Goal: Transaction & Acquisition: Purchase product/service

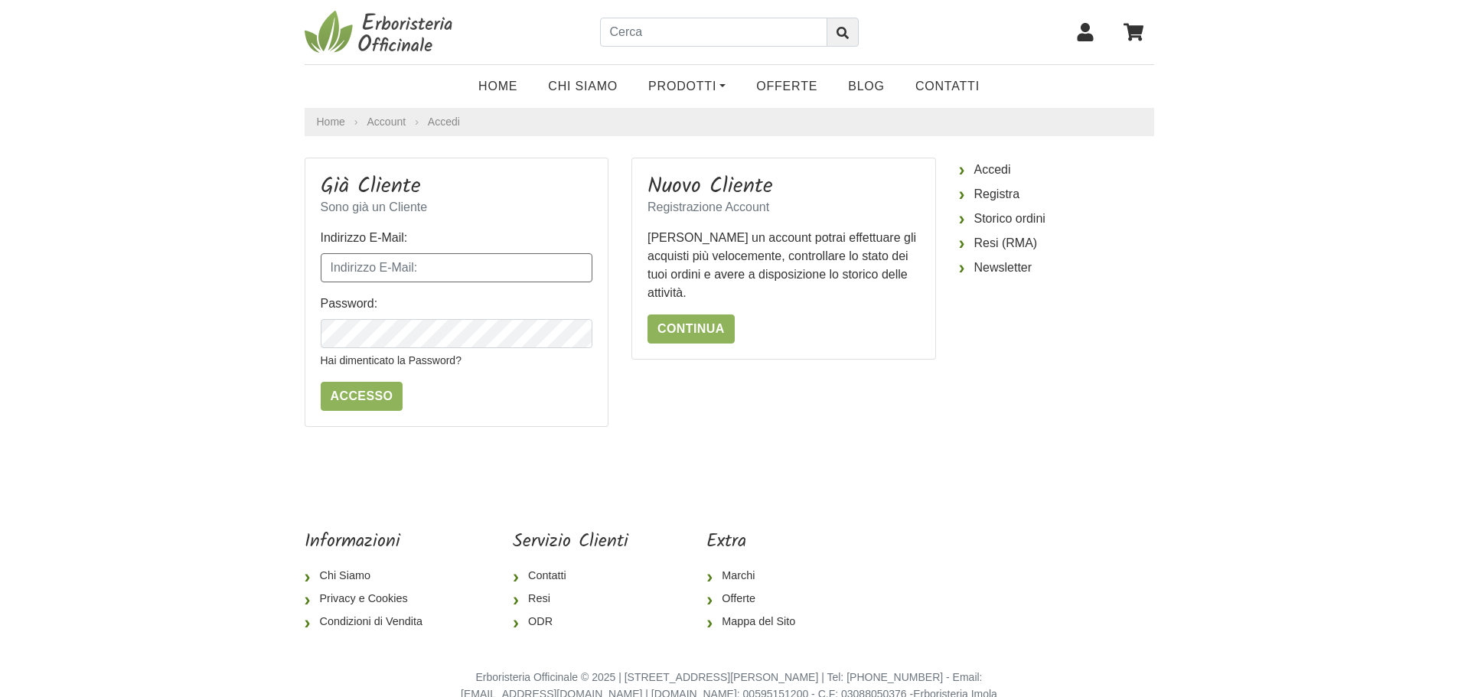
type input "[EMAIL_ADDRESS][DOMAIN_NAME]"
click at [673, 35] on input "text" at bounding box center [713, 32] width 227 height 29
type input "cardo mariano biokima"
click at [837, 32] on icon "submit" at bounding box center [843, 33] width 12 height 12
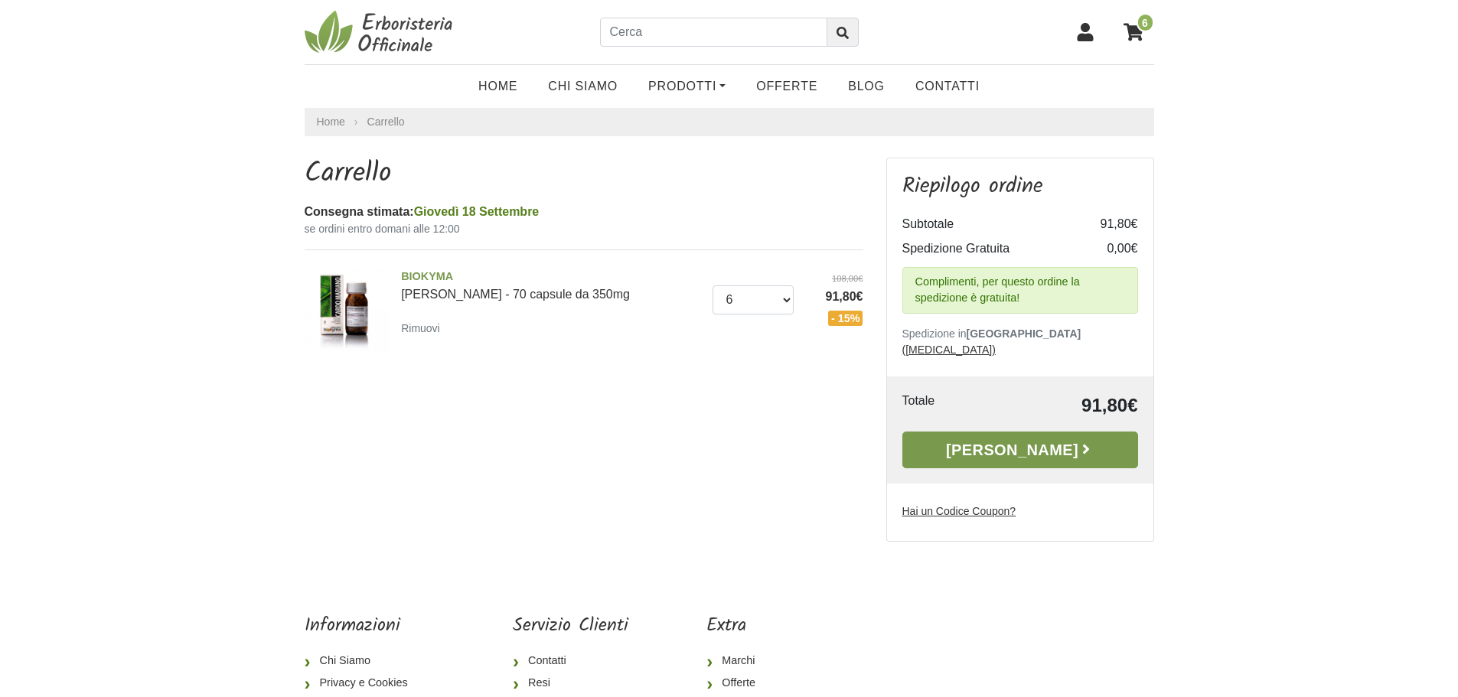
click at [976, 433] on link "Alla Cassa" at bounding box center [1021, 450] width 236 height 37
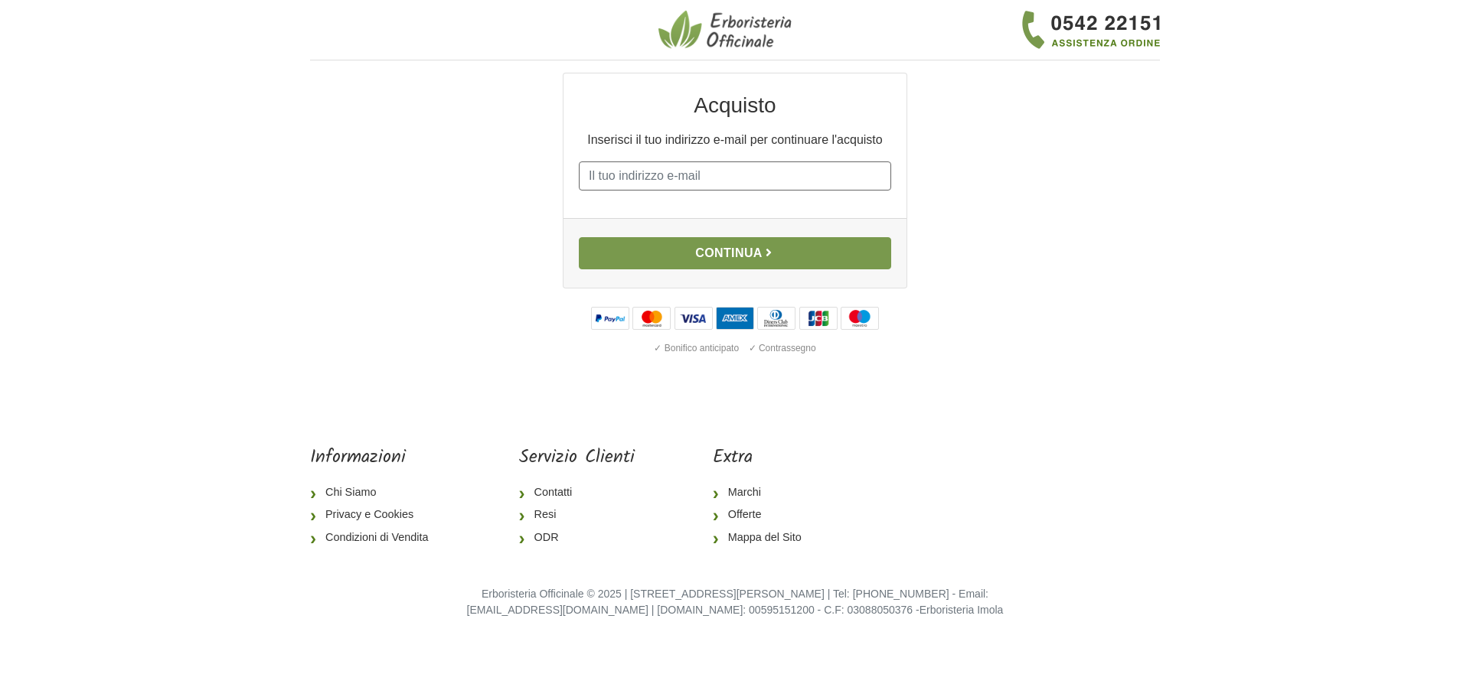
type input "[EMAIL_ADDRESS][DOMAIN_NAME]"
click at [733, 256] on button "Continua" at bounding box center [735, 253] width 312 height 32
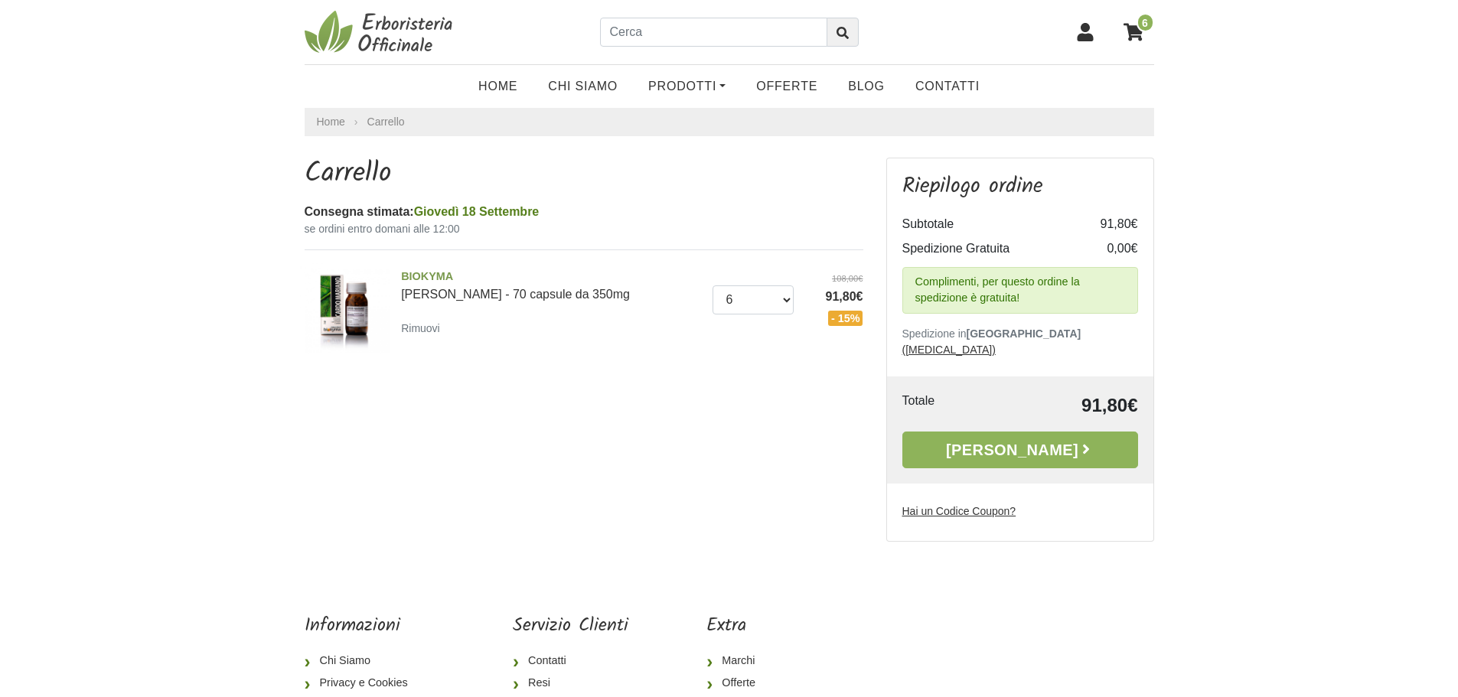
click at [975, 505] on u "Hai un Codice Coupon?" at bounding box center [960, 511] width 114 height 12
click at [0, 0] on input "Hai un Codice Coupon?" at bounding box center [0, 0] width 0 height 0
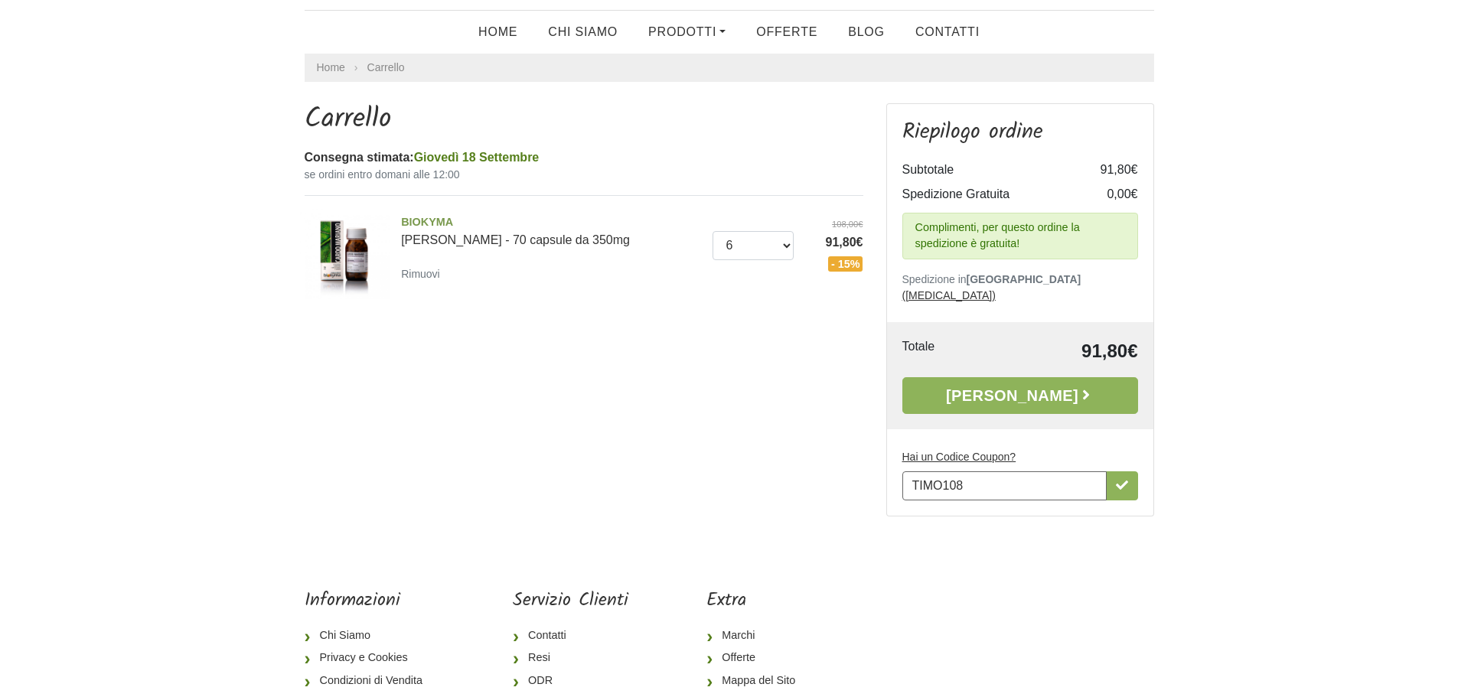
scroll to position [51, 0]
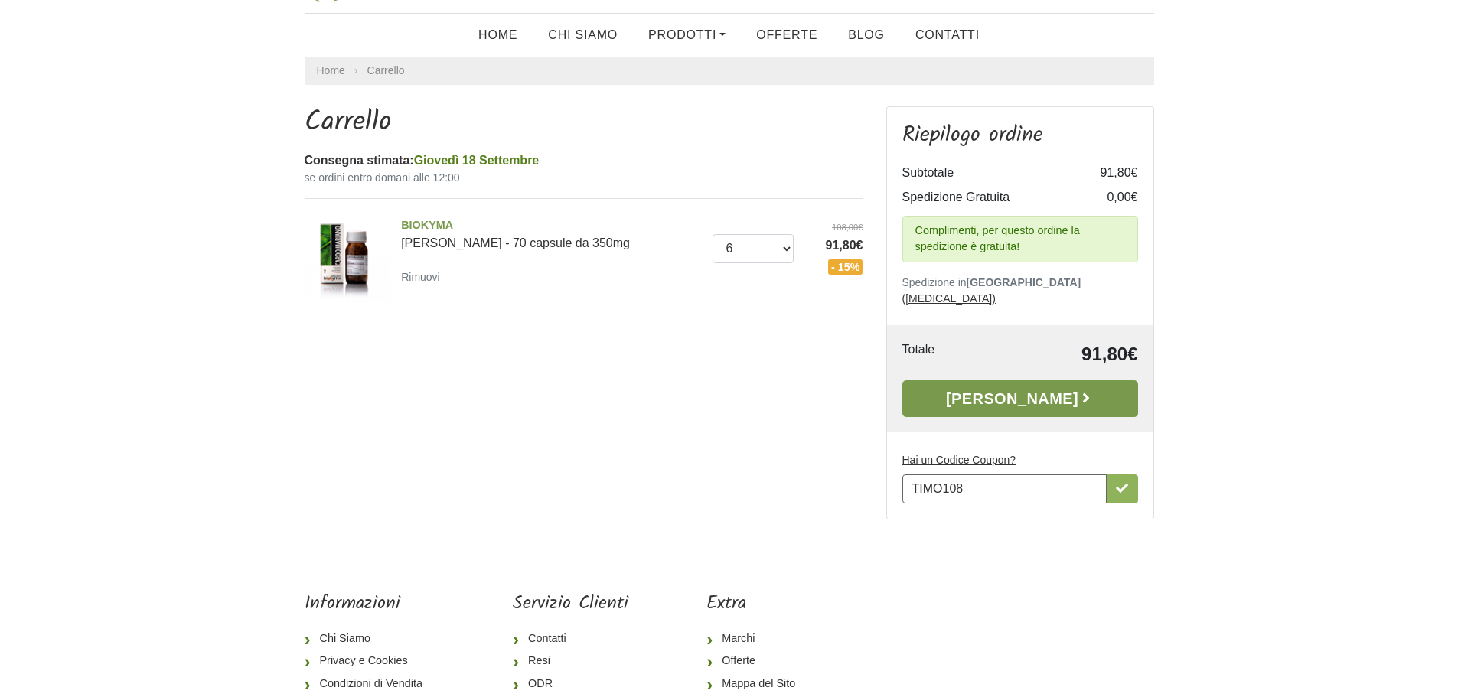
type input "TIMO108"
click at [1038, 383] on link "Alla Cassa" at bounding box center [1021, 398] width 236 height 37
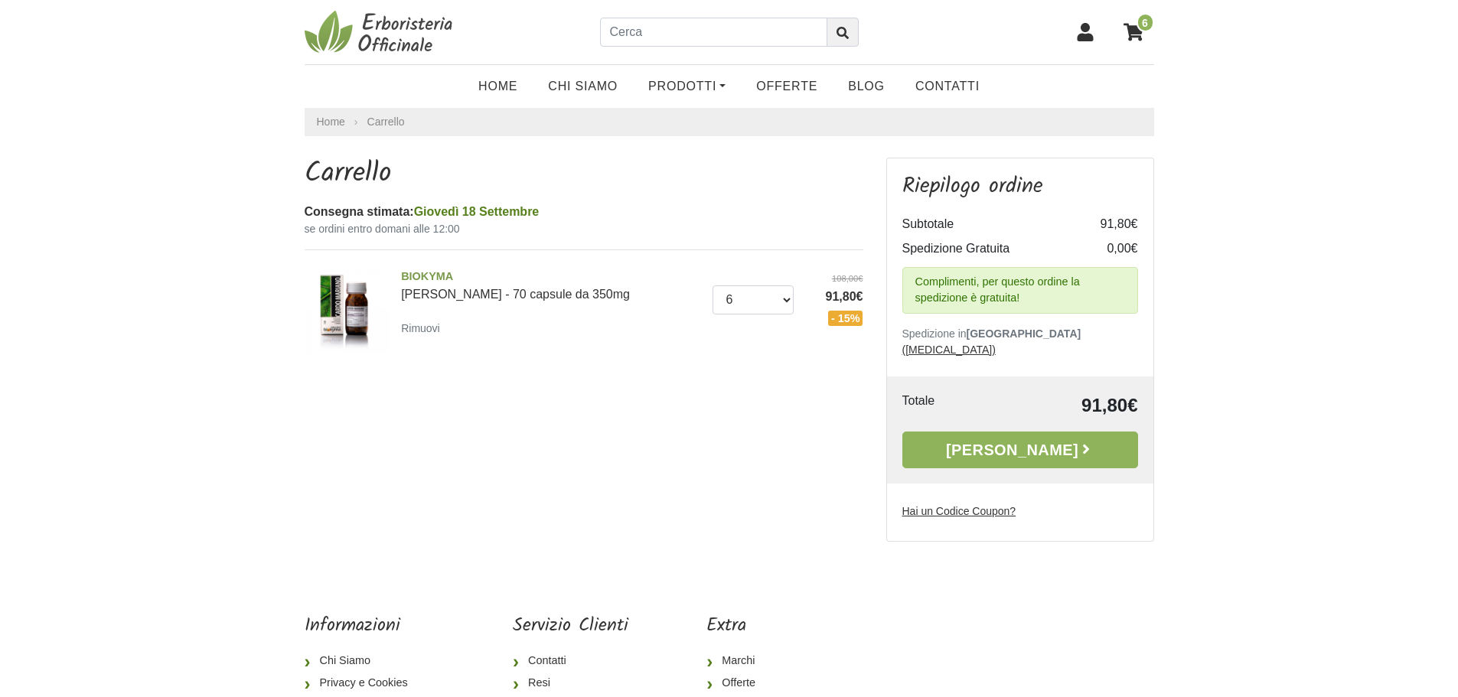
click at [919, 505] on u "Hai un Codice Coupon?" at bounding box center [960, 511] width 114 height 12
click at [0, 0] on input "Hai un Codice Coupon?" at bounding box center [0, 0] width 0 height 0
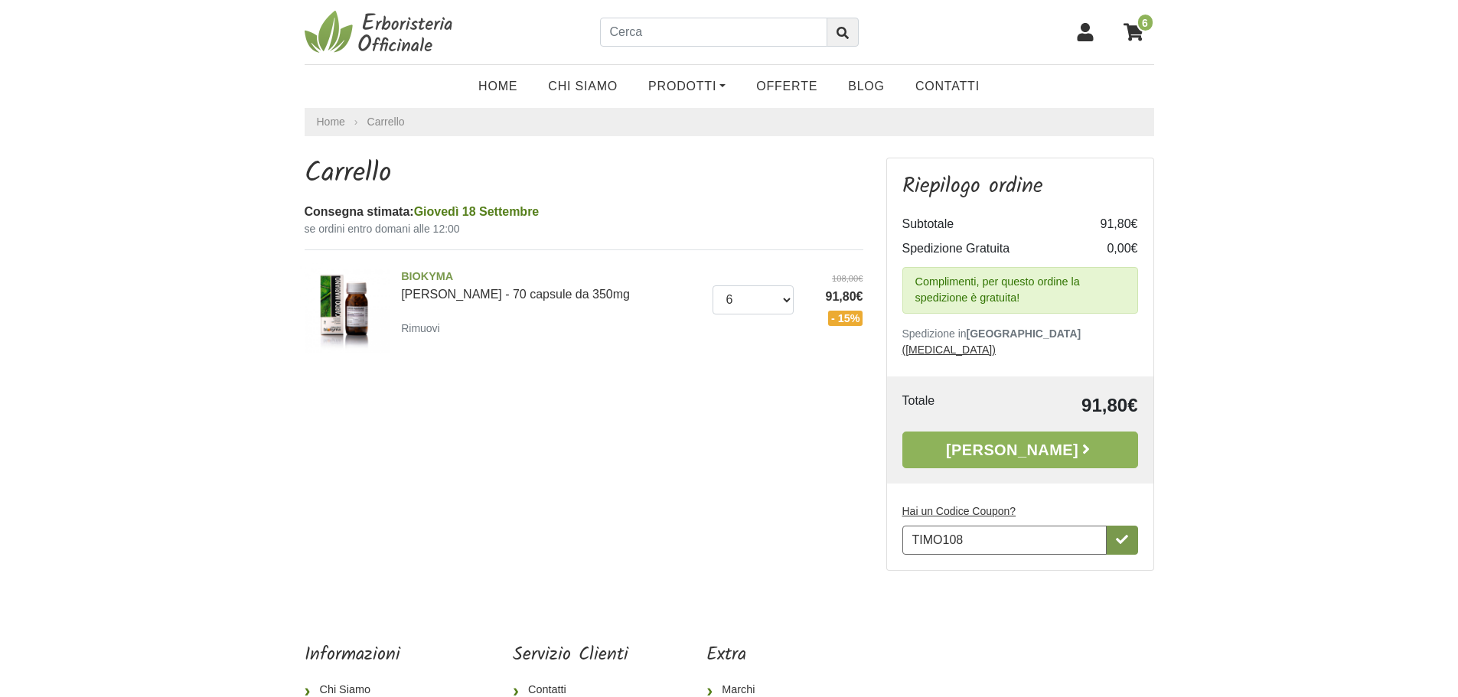
type input "TIMO108"
click at [1131, 526] on button "button" at bounding box center [1122, 540] width 32 height 29
click at [1011, 434] on link "[PERSON_NAME]" at bounding box center [1021, 450] width 236 height 37
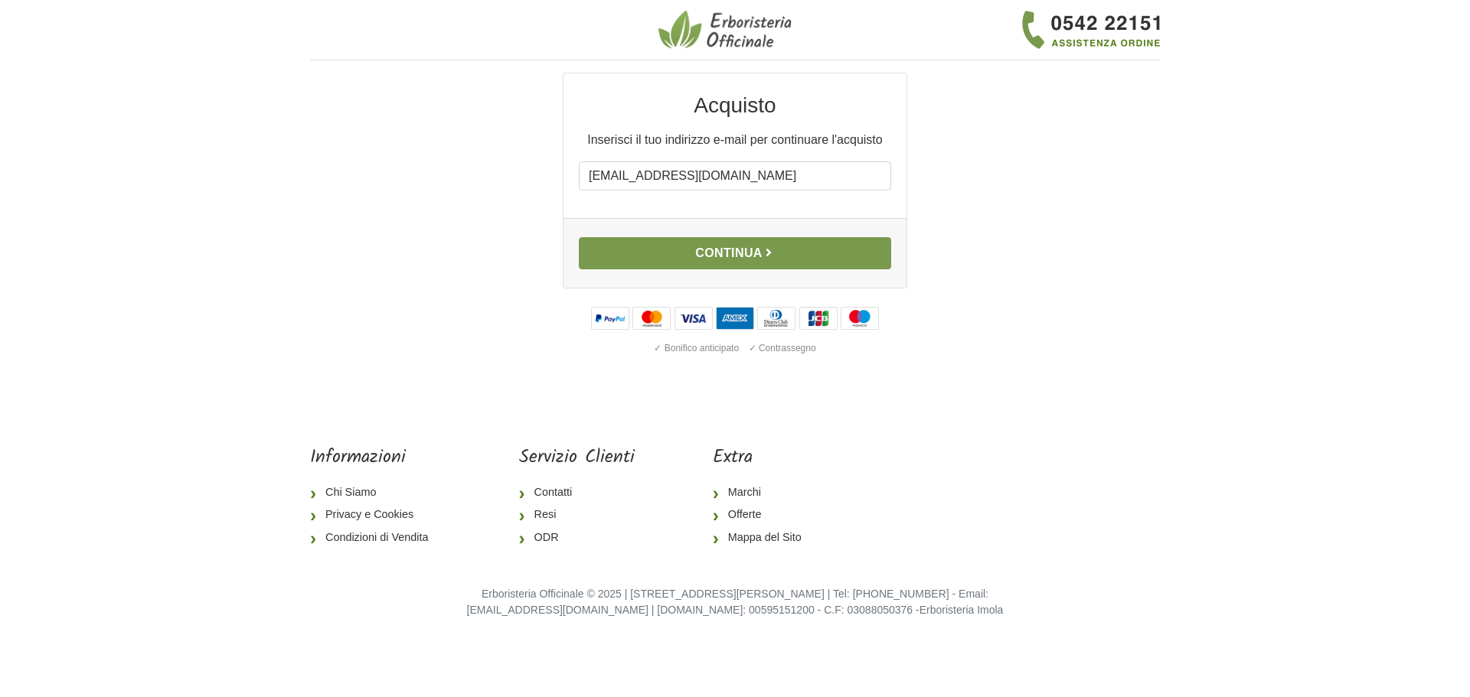
click at [733, 252] on button "Continua" at bounding box center [735, 253] width 312 height 32
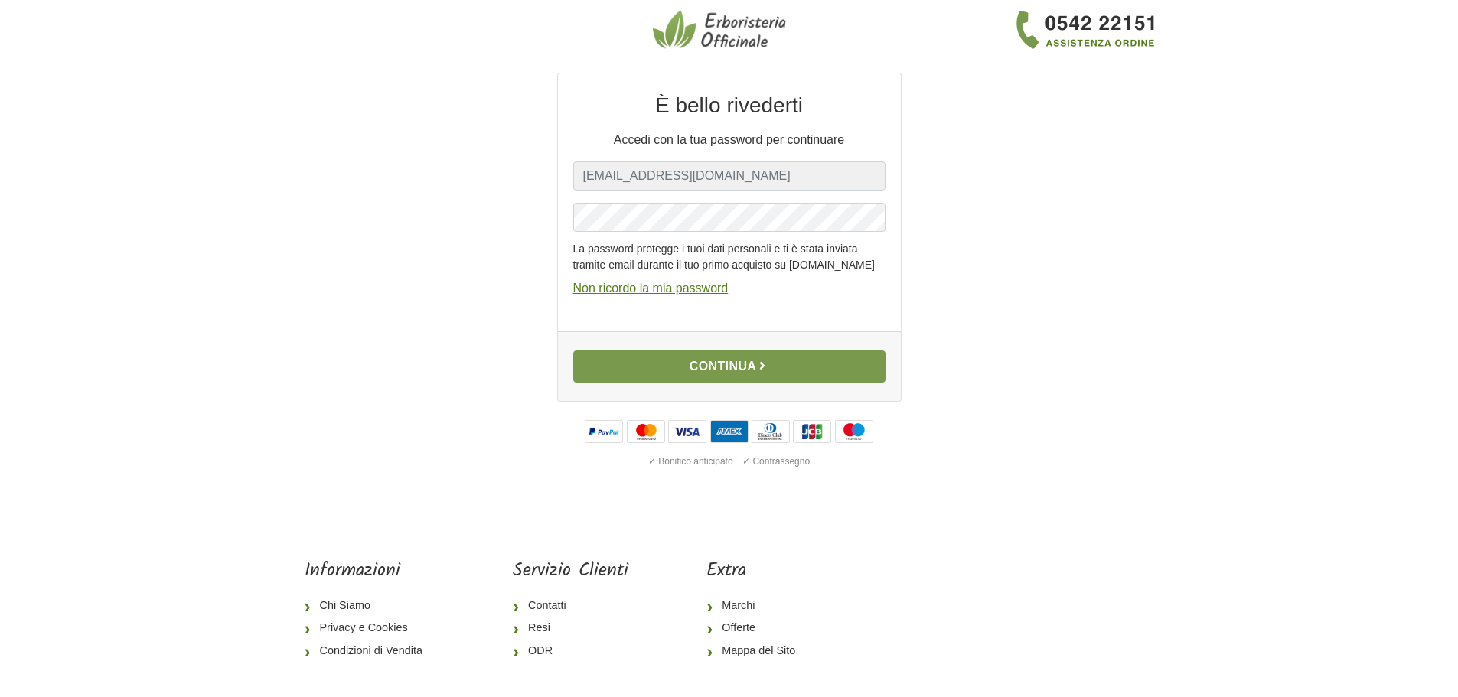
click at [727, 379] on button "Continua" at bounding box center [729, 367] width 312 height 32
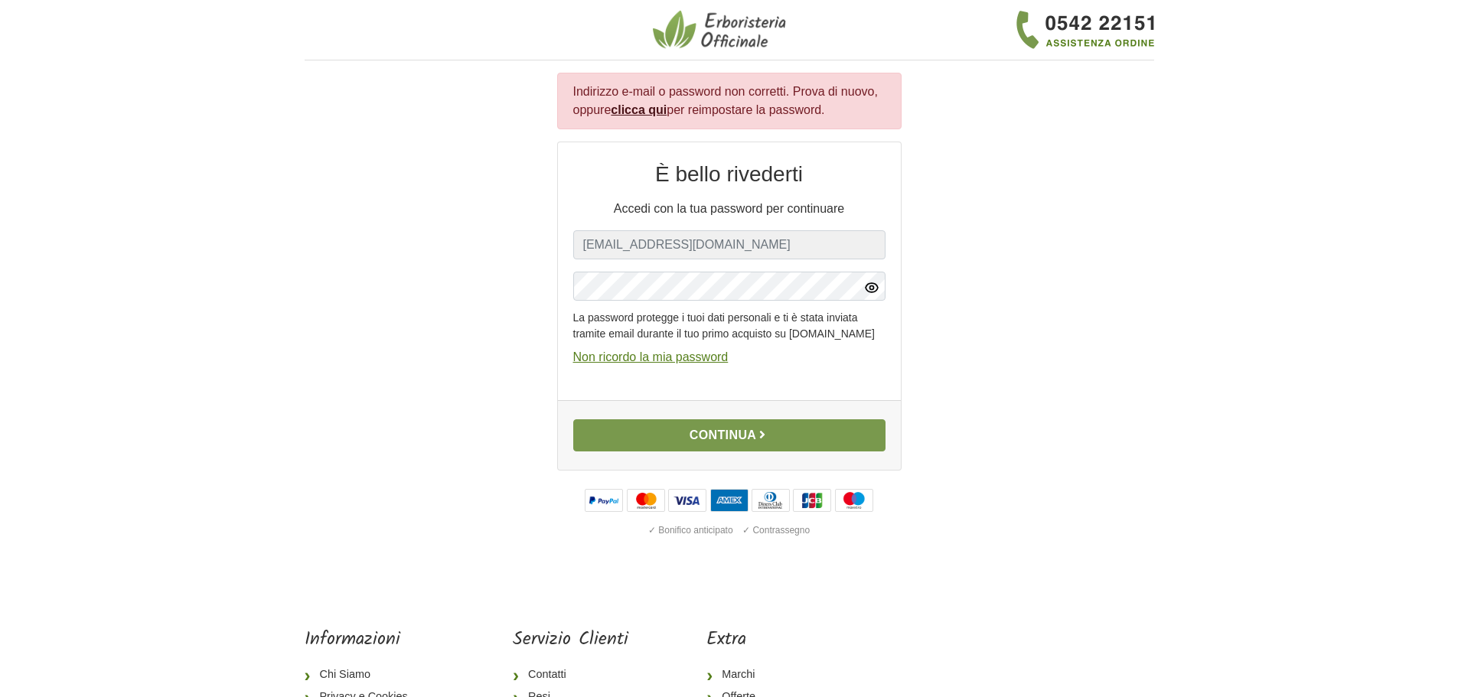
click at [739, 452] on button "Continua" at bounding box center [729, 436] width 312 height 32
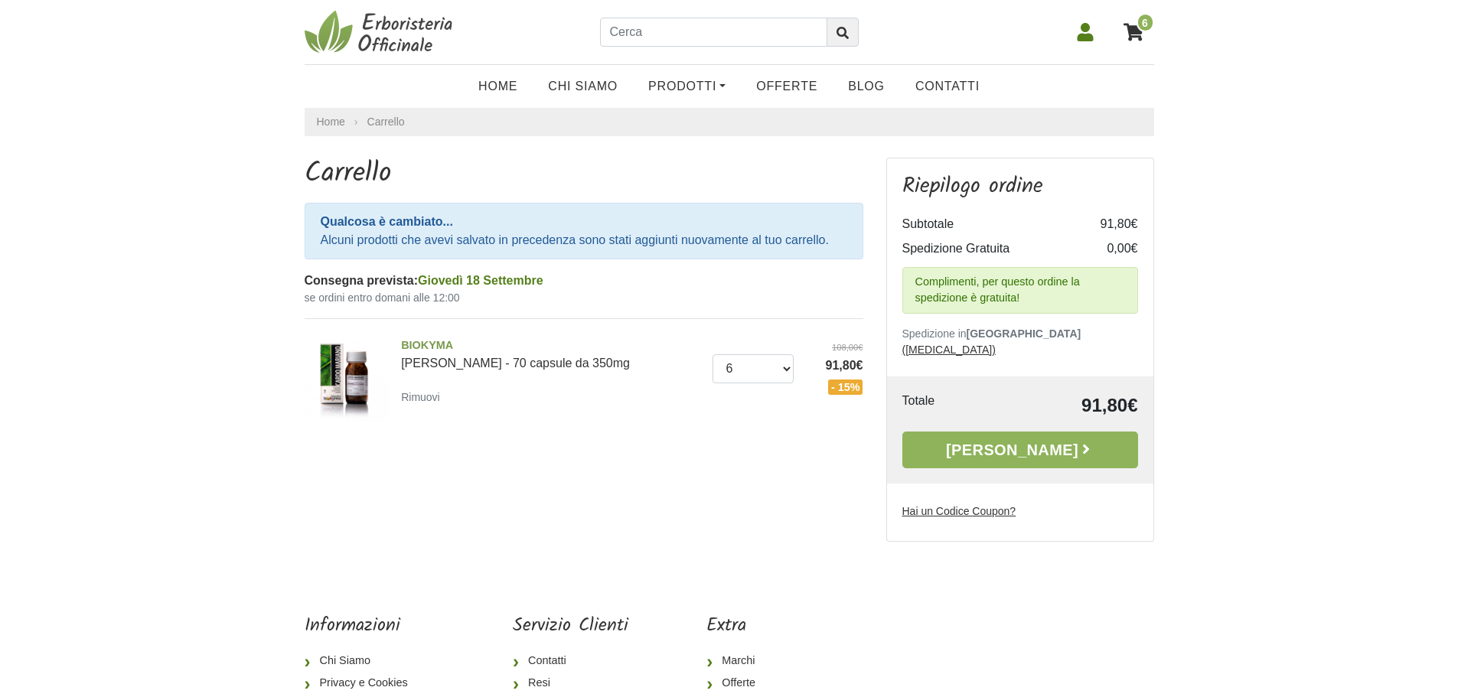
click at [929, 505] on u "Hai un Codice Coupon?" at bounding box center [960, 511] width 114 height 12
click at [0, 0] on input "Hai un Codice Coupon?" at bounding box center [0, 0] width 0 height 0
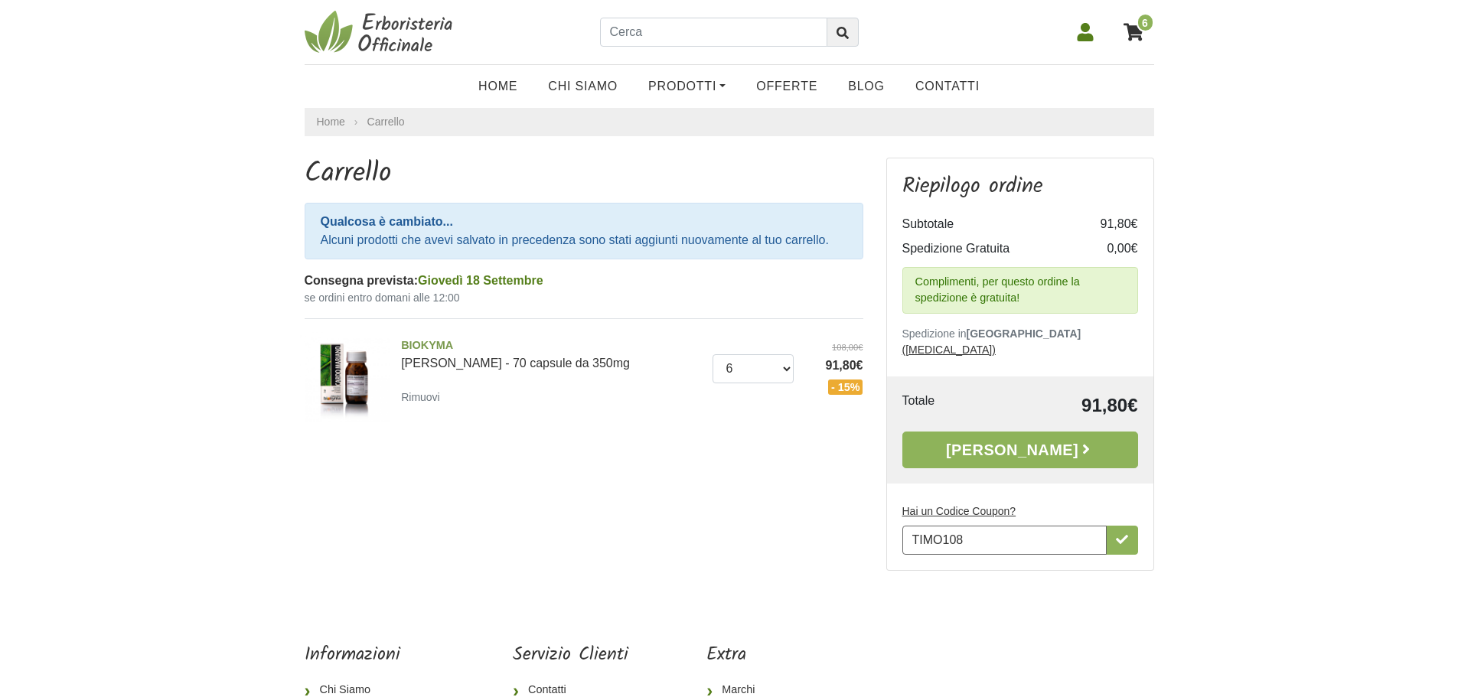
type input "TIMO108"
click at [947, 505] on u "Hai un Codice Coupon?" at bounding box center [960, 511] width 114 height 12
click at [947, 526] on input "TIMO108" at bounding box center [1005, 540] width 204 height 29
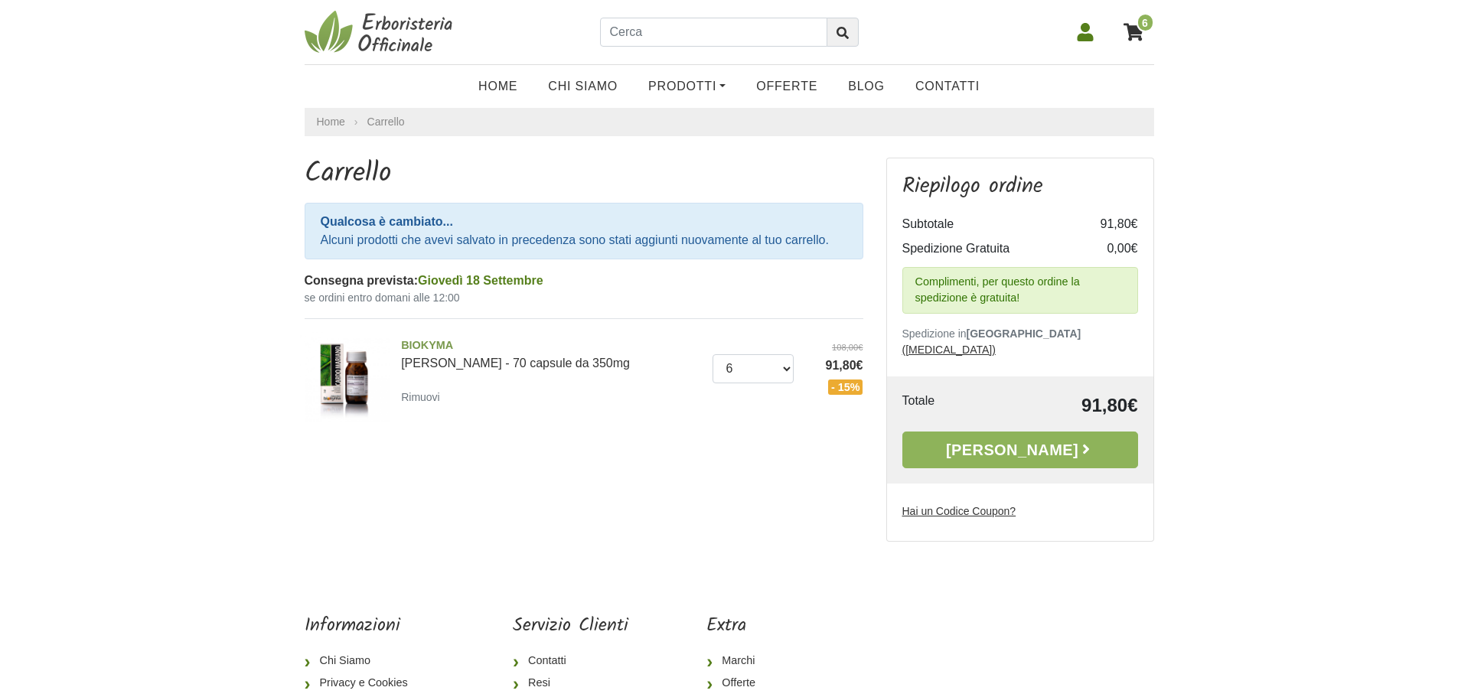
click at [947, 505] on u "Hai un Codice Coupon?" at bounding box center [960, 511] width 114 height 12
click at [0, 0] on input "TIMO108" at bounding box center [0, 0] width 0 height 0
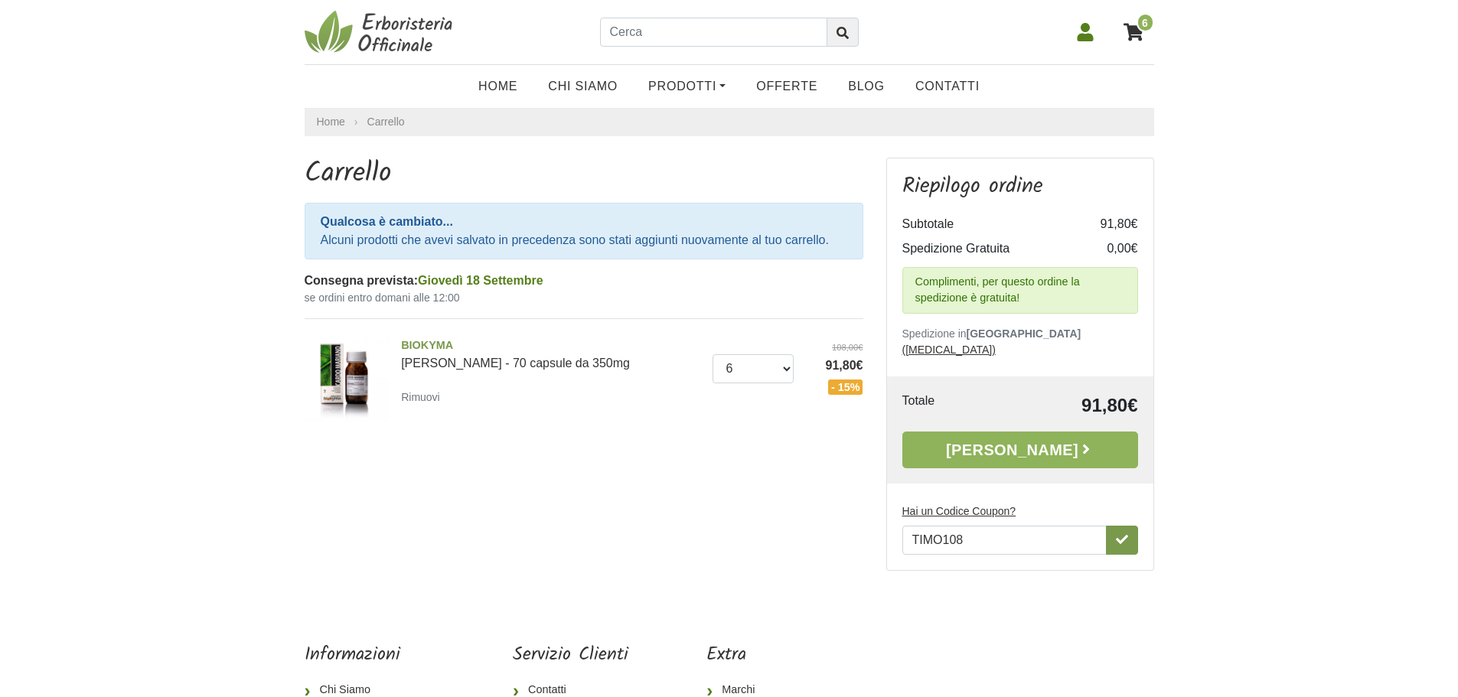
click at [1118, 532] on button "button" at bounding box center [1122, 540] width 32 height 29
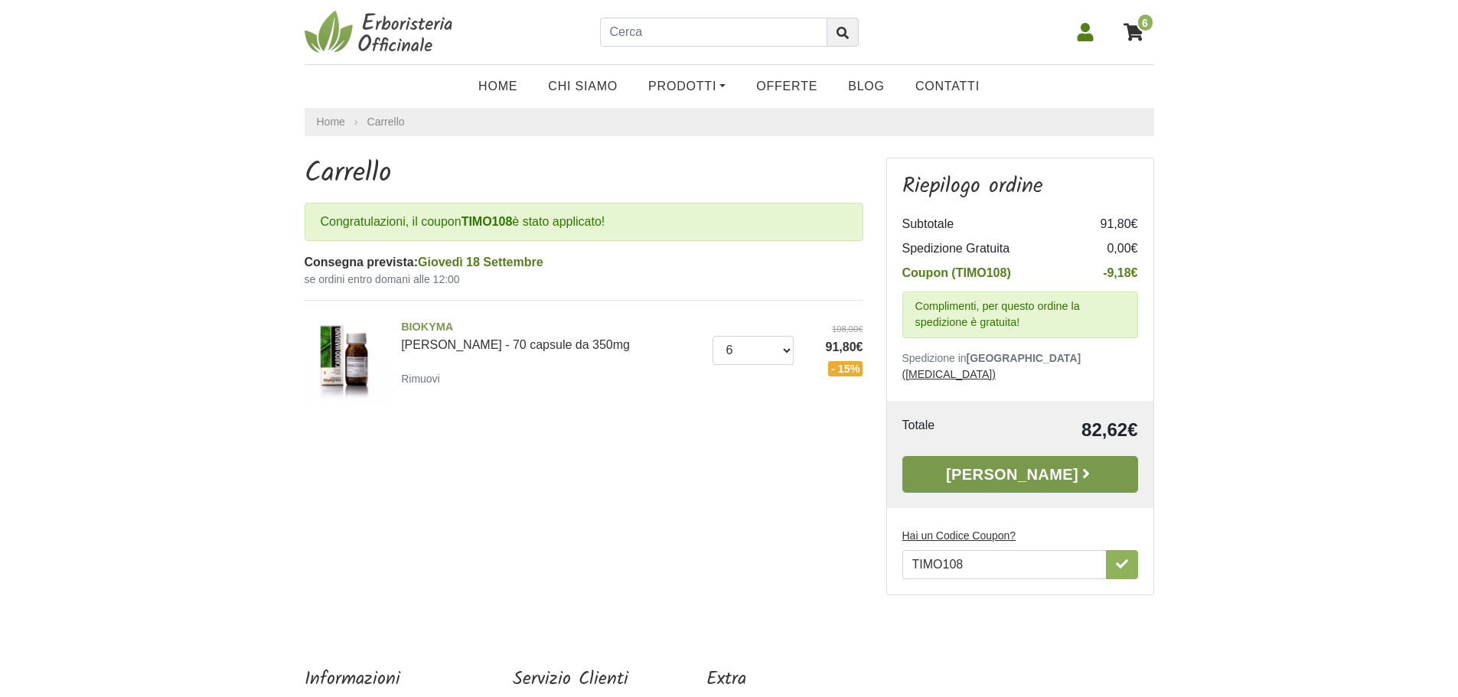
click at [1006, 456] on link "Alla Cassa" at bounding box center [1021, 474] width 236 height 37
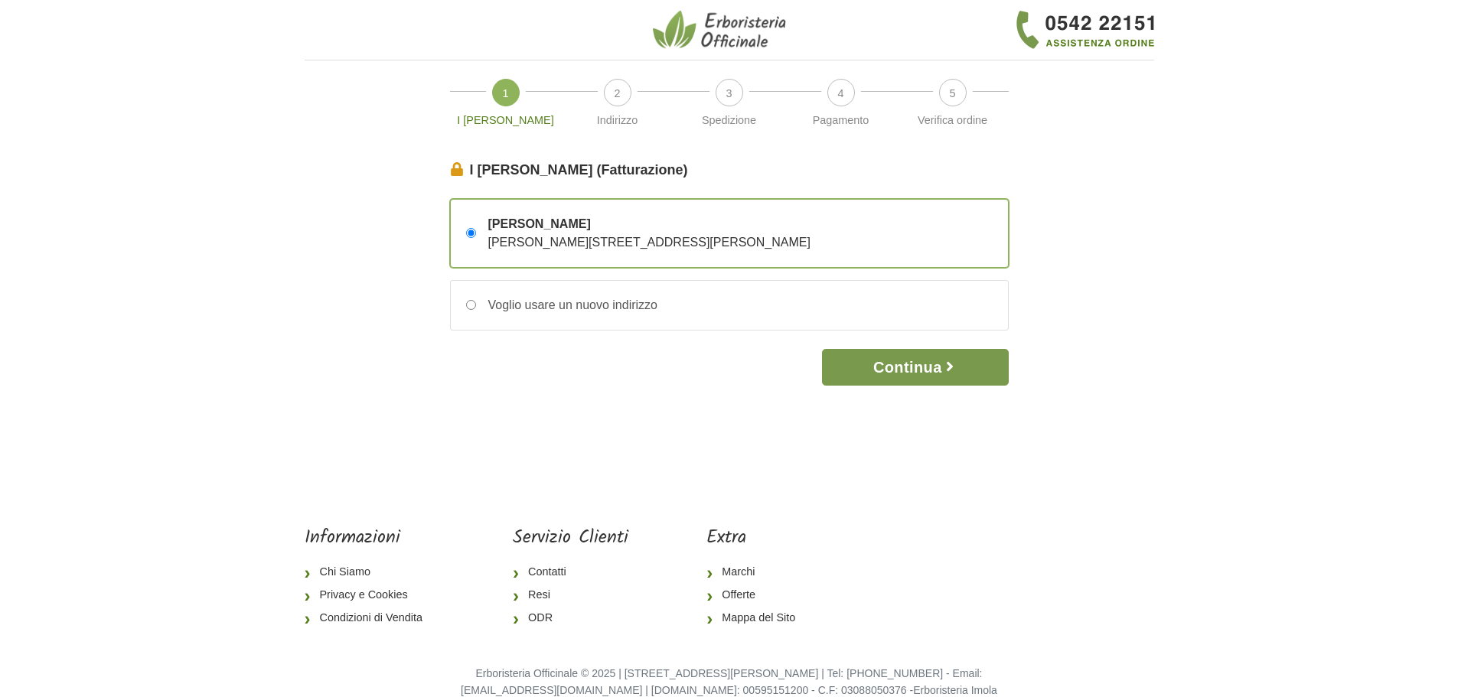
click at [909, 365] on button "Continua" at bounding box center [915, 367] width 186 height 37
click at [909, 364] on button "Continua" at bounding box center [915, 367] width 186 height 37
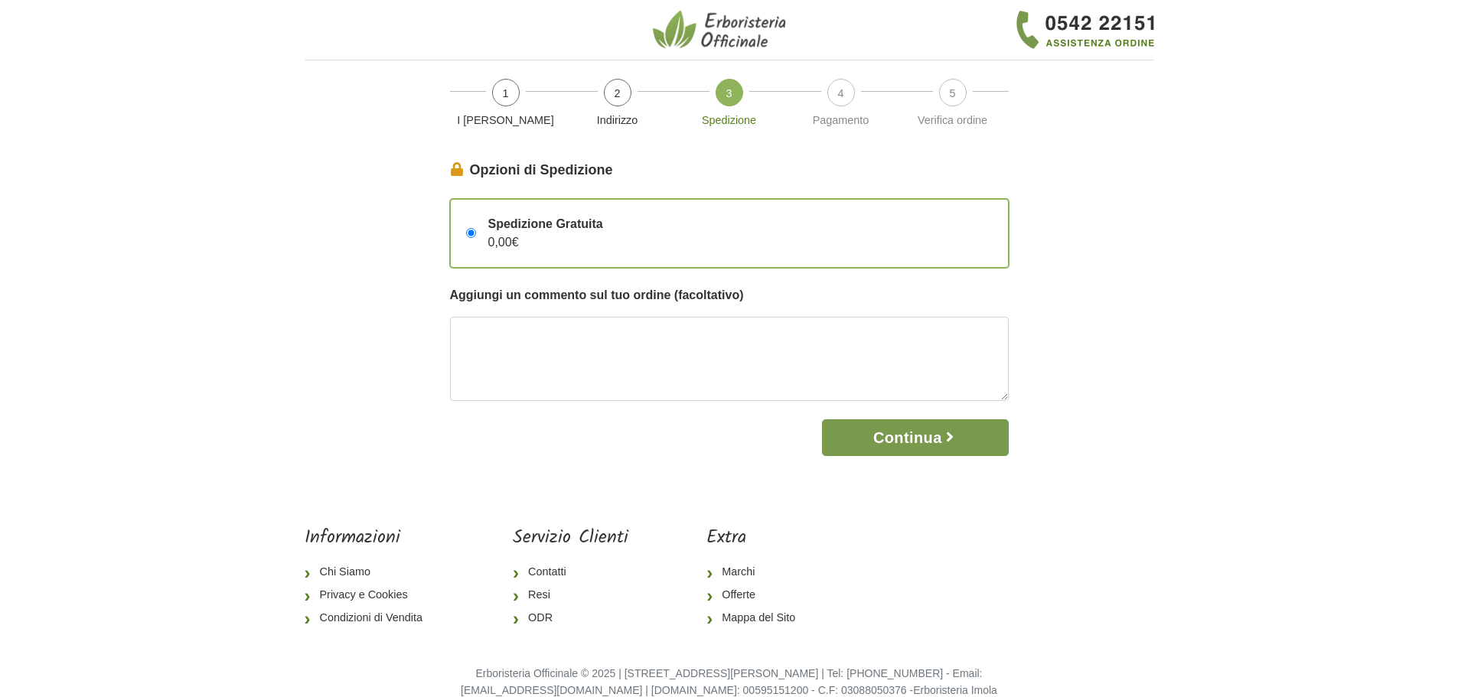
click at [888, 442] on button "Continua" at bounding box center [915, 438] width 186 height 37
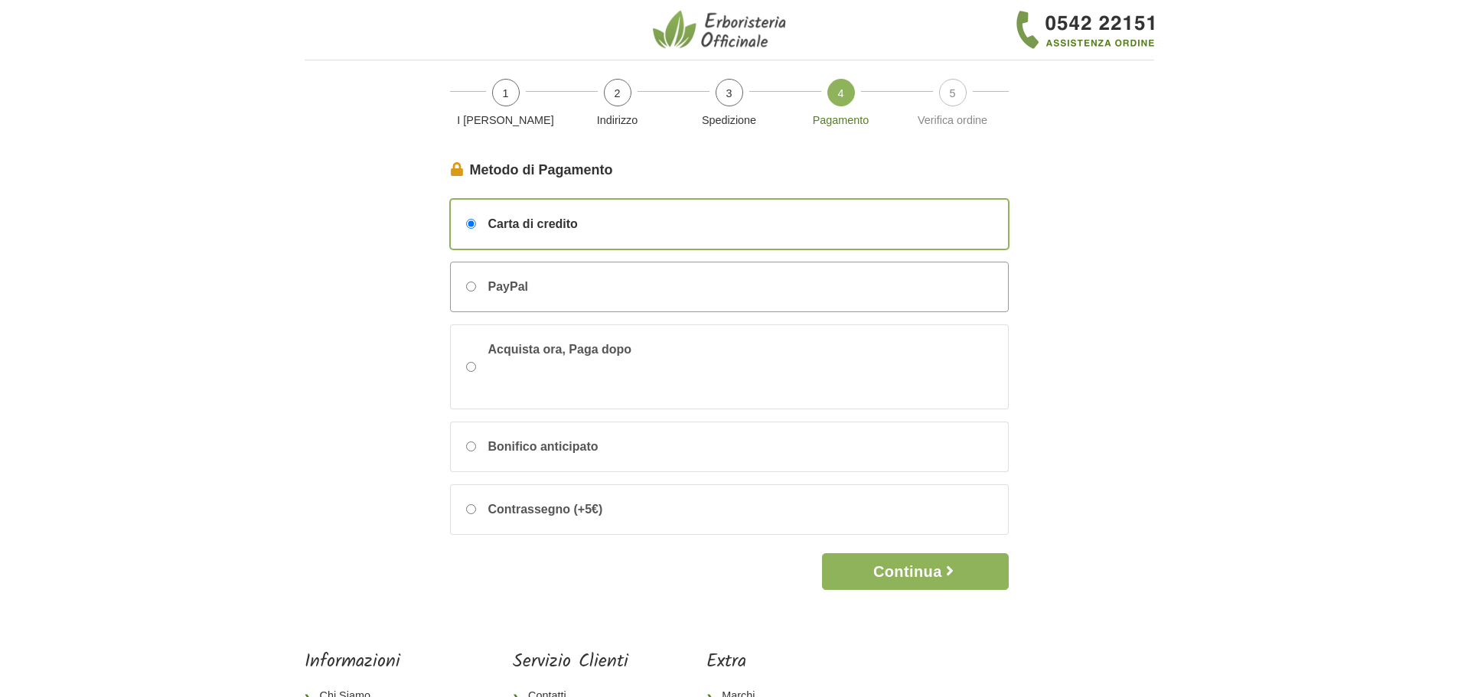
click at [471, 288] on input "PayPal" at bounding box center [471, 287] width 10 height 10
radio input "true"
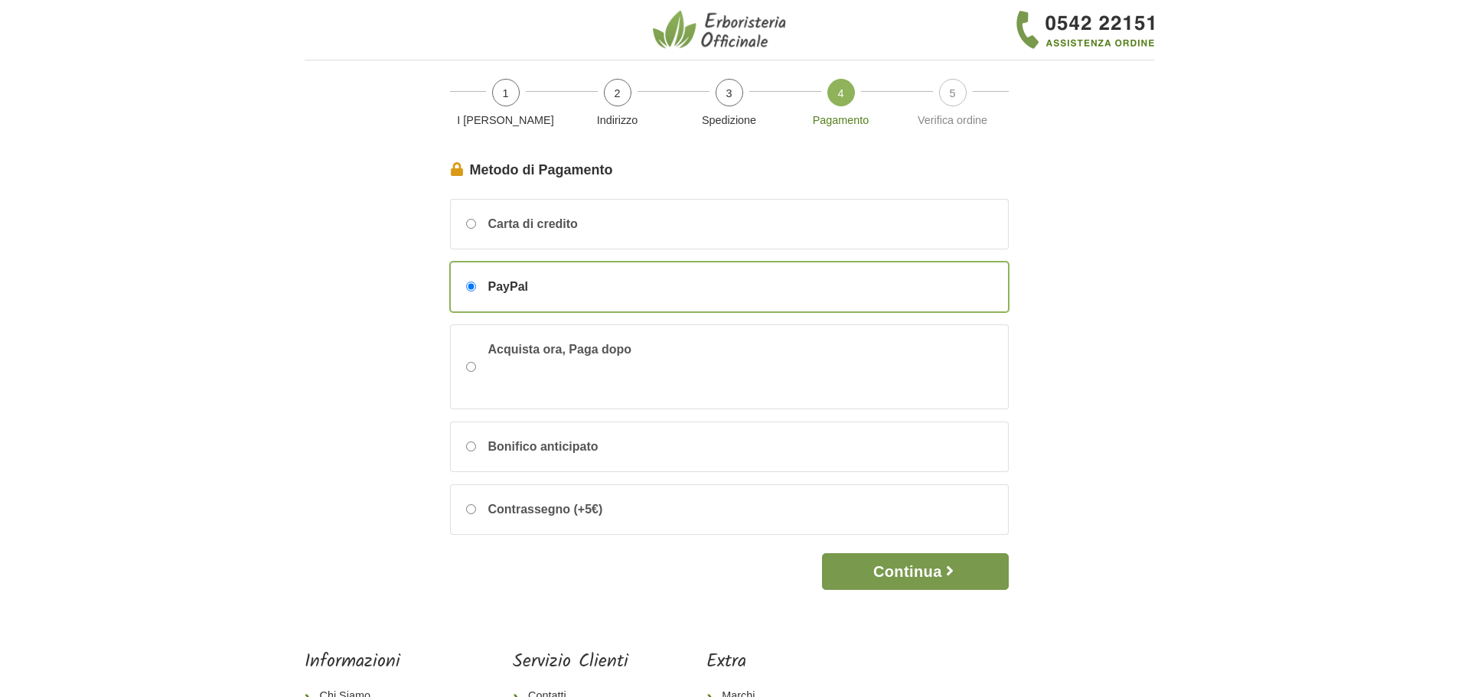
click at [895, 573] on button "Continua" at bounding box center [915, 572] width 186 height 37
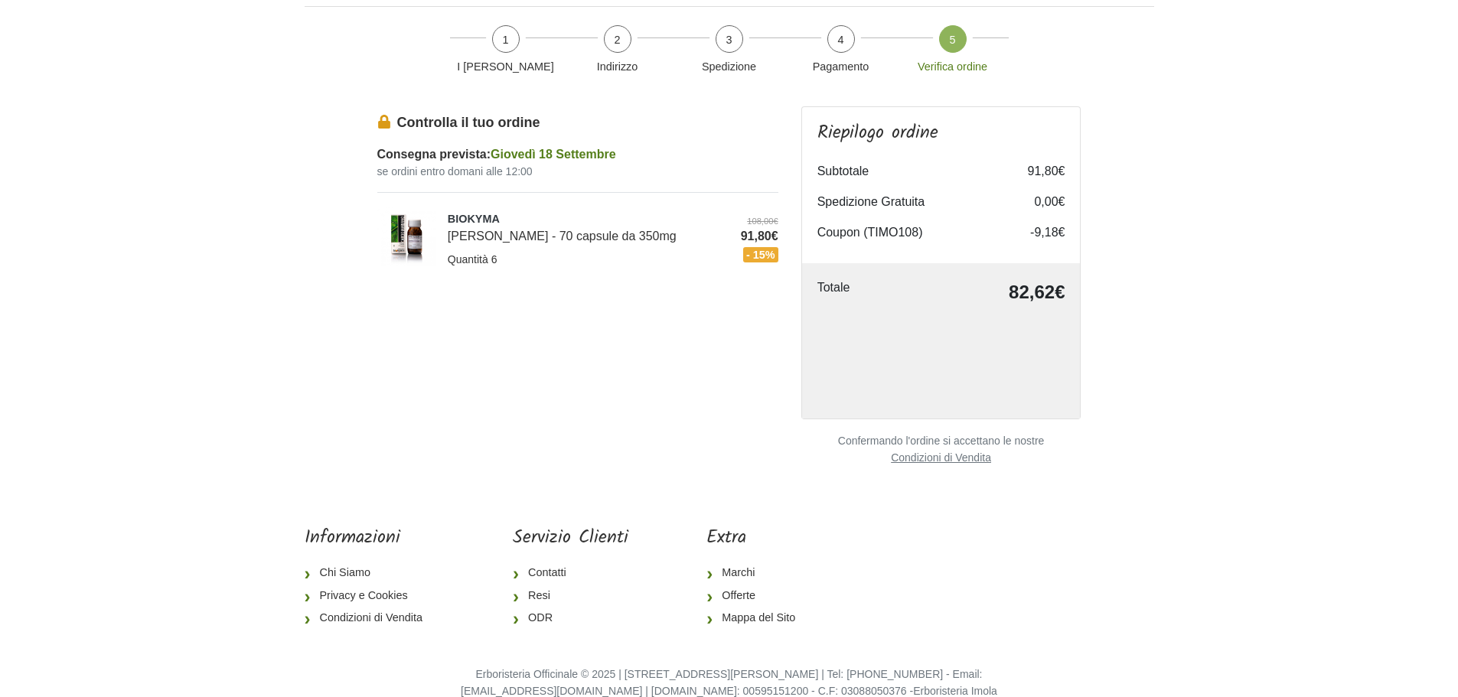
scroll to position [77, 0]
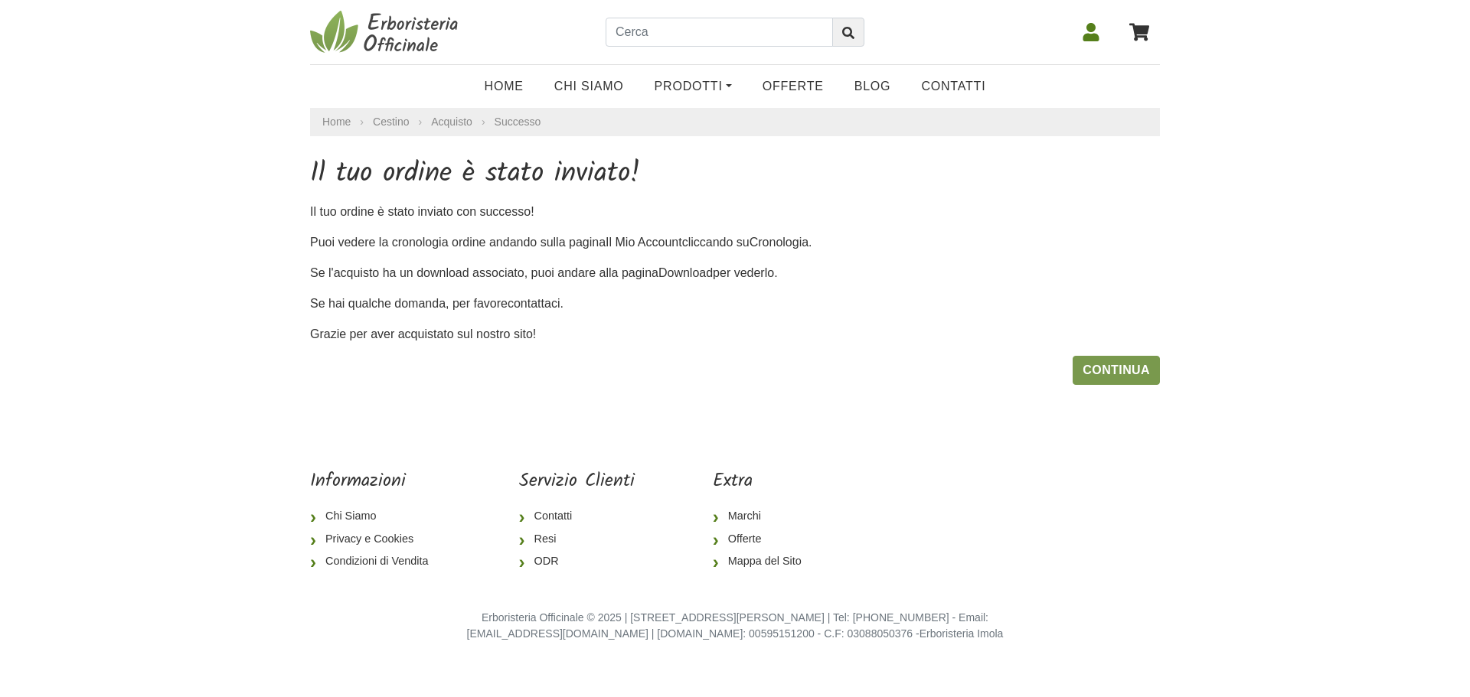
click at [1119, 374] on link "Continua" at bounding box center [1116, 370] width 87 height 29
